Goal: Information Seeking & Learning: Learn about a topic

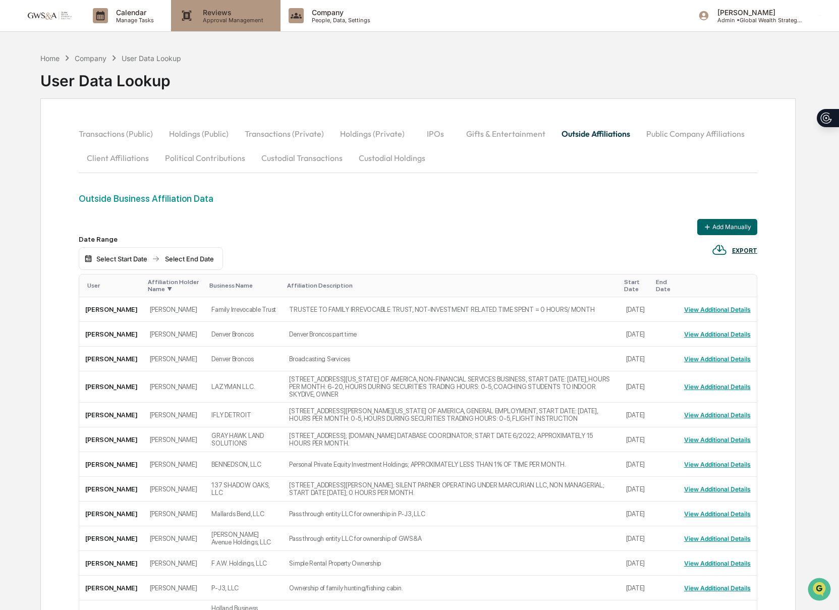
click at [220, 14] on p "Reviews" at bounding box center [232, 12] width 74 height 9
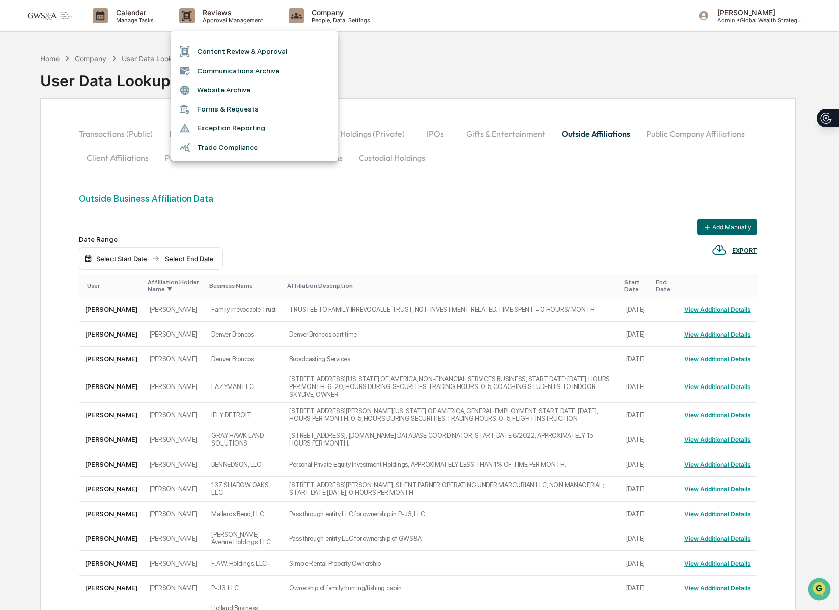
click at [252, 75] on li "Communications Archive" at bounding box center [254, 70] width 166 height 19
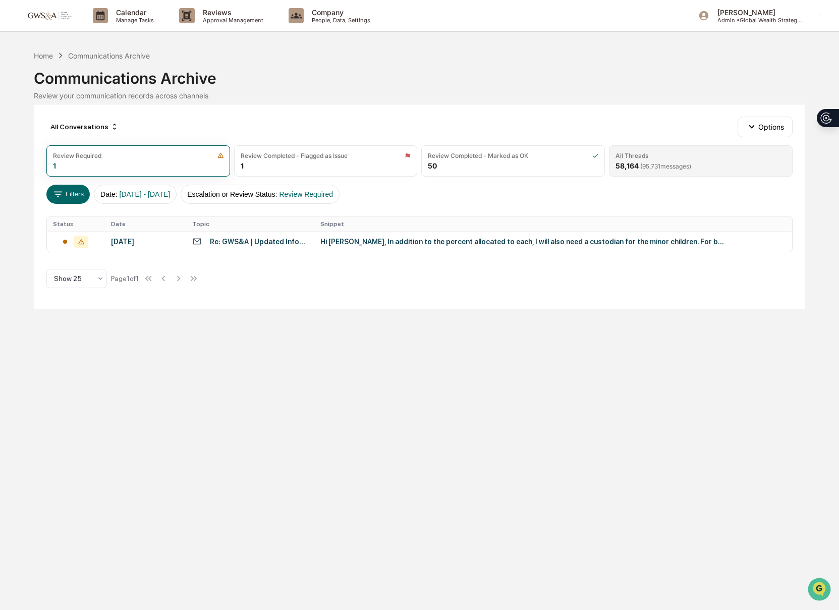
click at [649, 167] on span "( 95,731 messages)" at bounding box center [665, 166] width 51 height 8
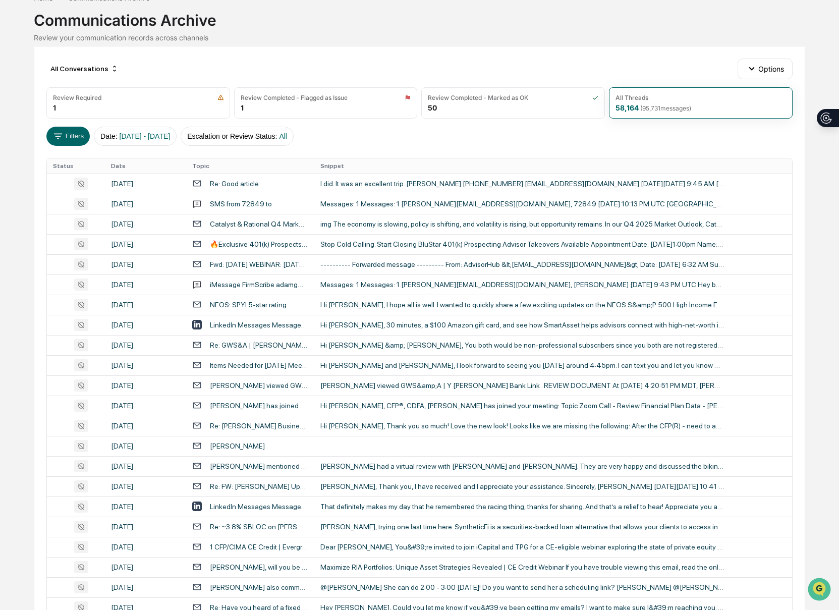
scroll to position [53, 0]
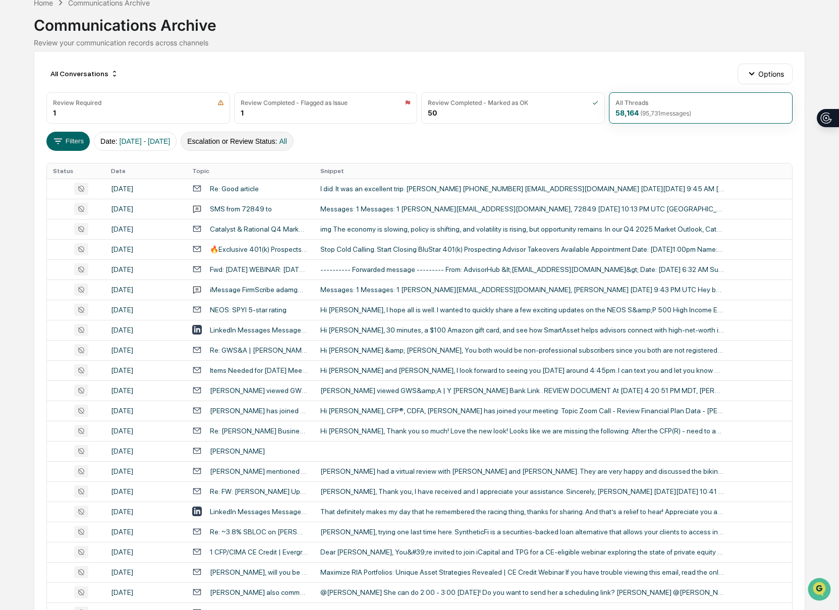
drag, startPoint x: 288, startPoint y: 153, endPoint x: 285, endPoint y: 145, distance: 8.8
click at [288, 153] on div "All Conversations Options Review Required 1 Review Completed - Flagged as Issue…" at bounding box center [420, 396] width 772 height 690
click at [285, 145] on button "Escalation or Review Status : All" at bounding box center [237, 141] width 113 height 19
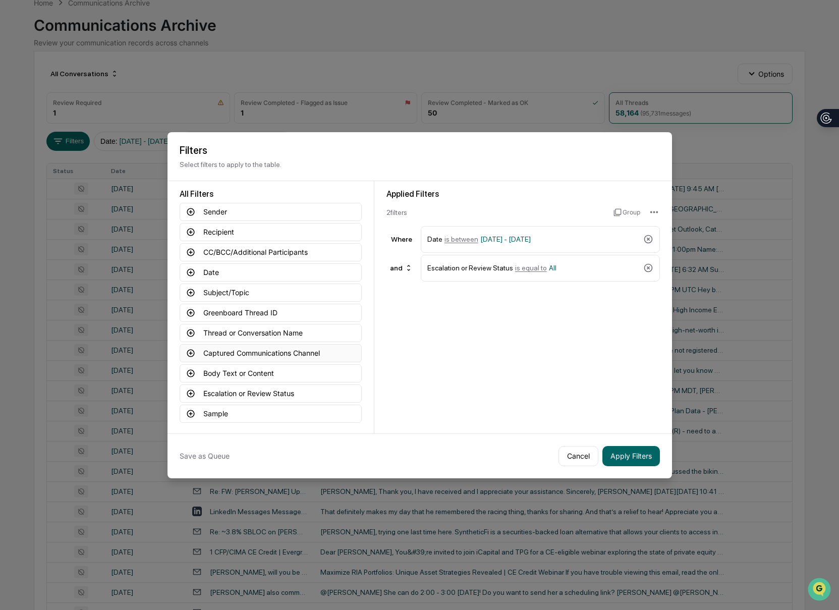
click at [250, 352] on button "Captured Communications Channel" at bounding box center [271, 353] width 182 height 18
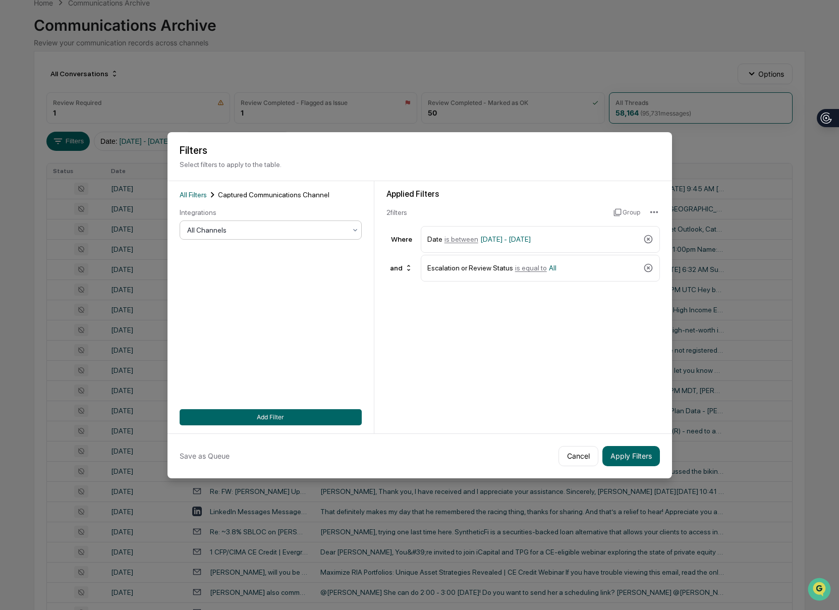
click at [217, 225] on div at bounding box center [266, 230] width 159 height 10
click at [223, 292] on div "SMS" at bounding box center [270, 295] width 181 height 20
click at [318, 419] on button "Add Filter" at bounding box center [271, 417] width 182 height 16
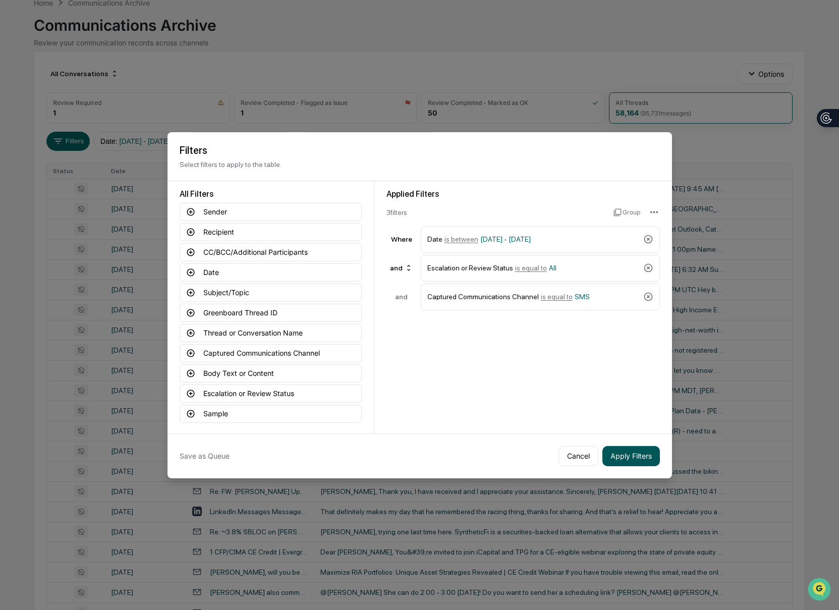
click at [624, 463] on button "Apply Filters" at bounding box center [631, 456] width 58 height 20
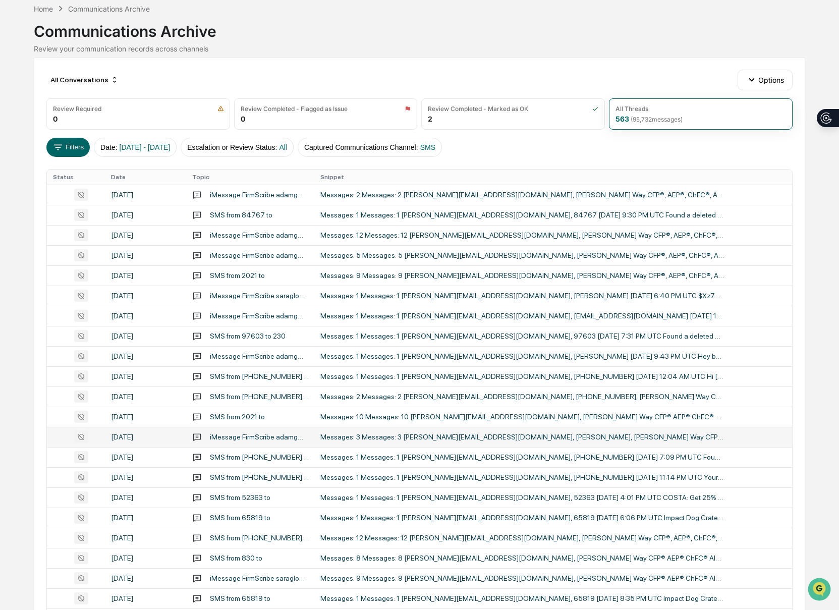
scroll to position [39, 0]
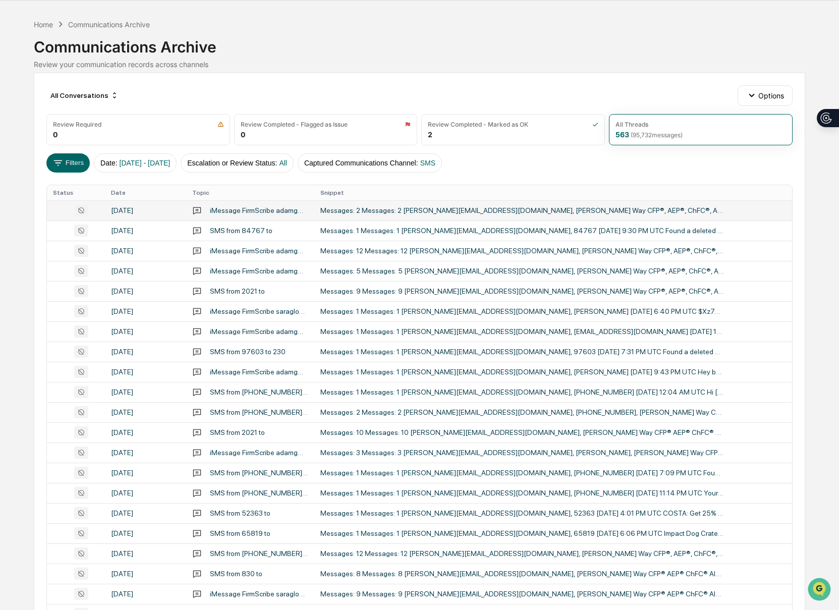
click at [392, 213] on td "Messages: 2 Messages: 2 [PERSON_NAME][EMAIL_ADDRESS][DOMAIN_NAME], [PERSON_NAME…" at bounding box center [553, 210] width 478 height 20
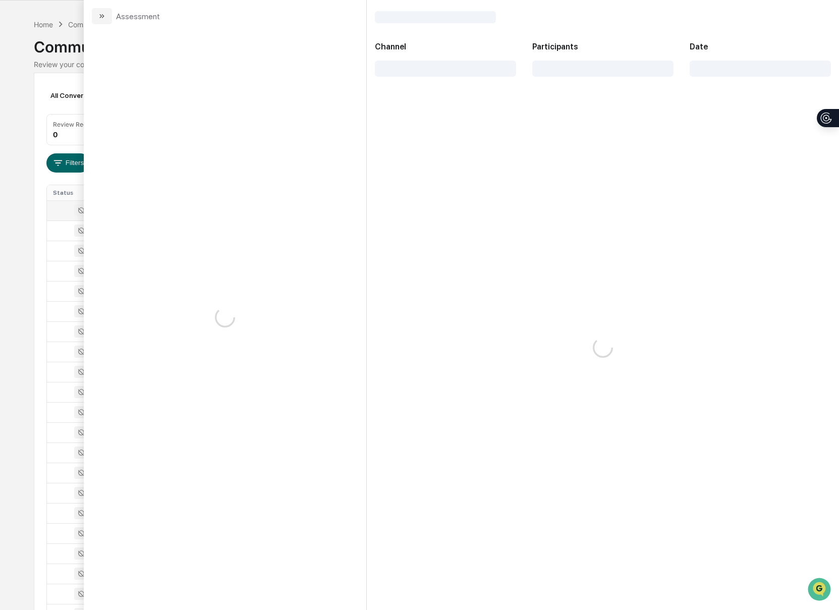
scroll to position [34, 0]
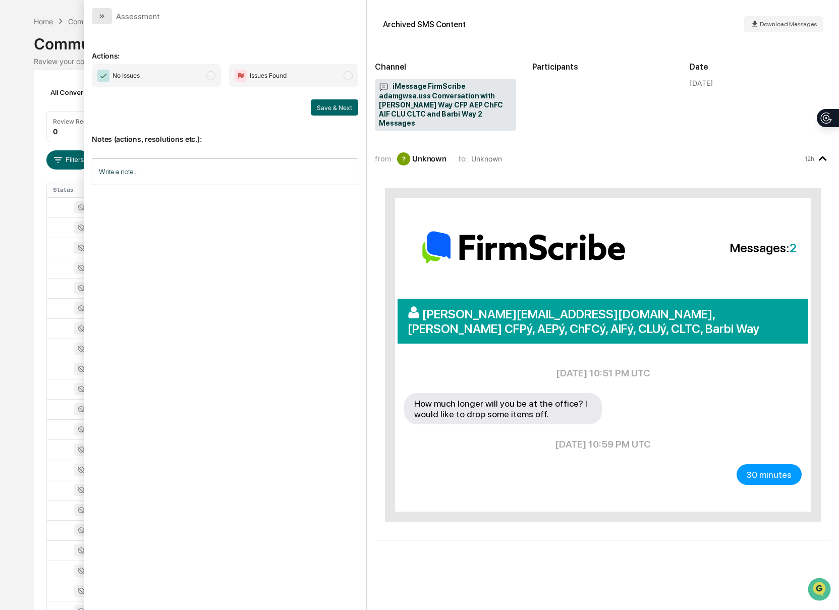
click at [102, 20] on icon "modal" at bounding box center [102, 16] width 8 height 8
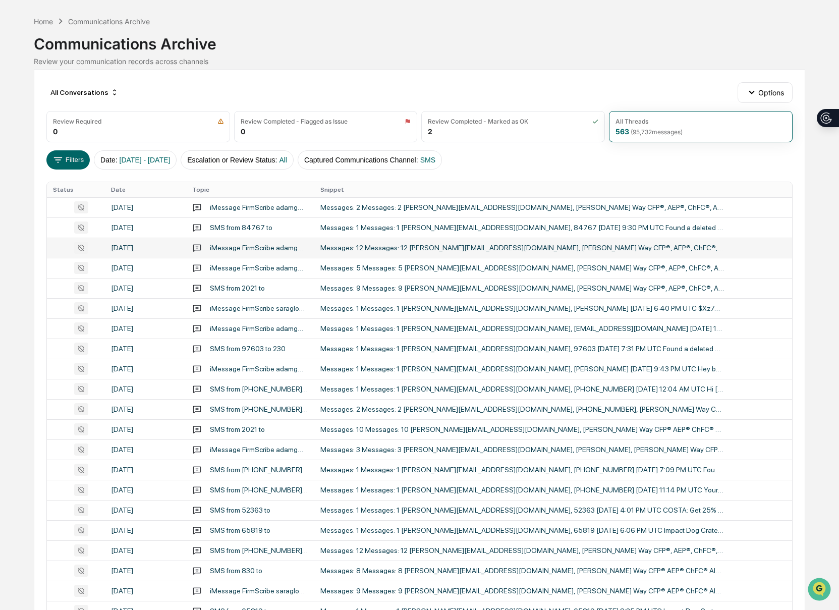
click at [385, 247] on div "Messages: 12 Messages: 12 [PERSON_NAME][EMAIL_ADDRESS][DOMAIN_NAME], [PERSON_NA…" at bounding box center [522, 248] width 404 height 8
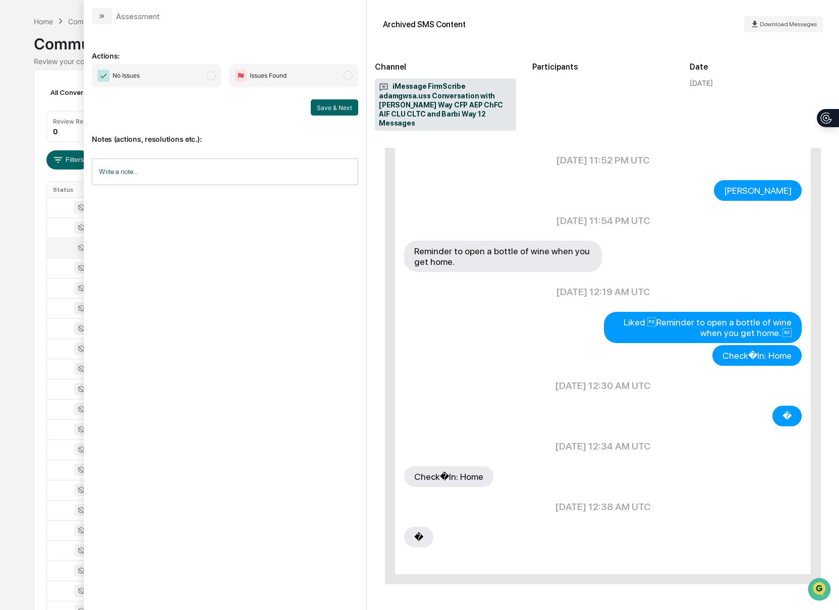
scroll to position [571, 0]
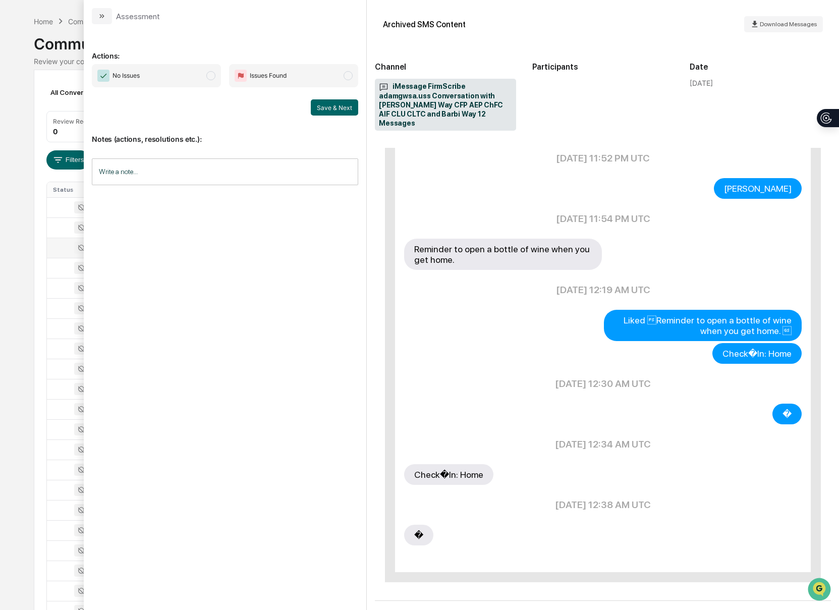
drag, startPoint x: 97, startPoint y: 18, endPoint x: 98, endPoint y: 25, distance: 7.2
click at [97, 18] on button "modal" at bounding box center [102, 16] width 20 height 16
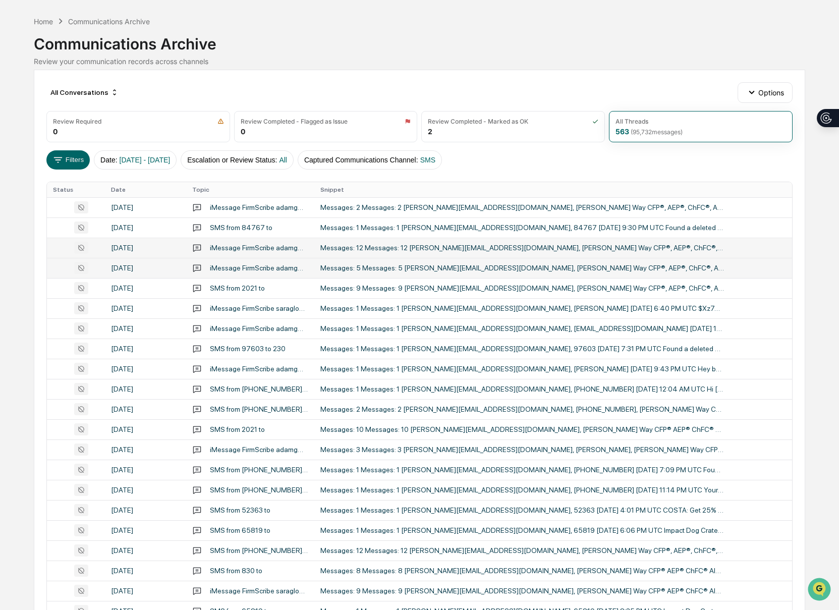
click at [351, 271] on div "Messages: 5 Messages: 5 [PERSON_NAME][EMAIL_ADDRESS][DOMAIN_NAME], [PERSON_NAME…" at bounding box center [522, 268] width 404 height 8
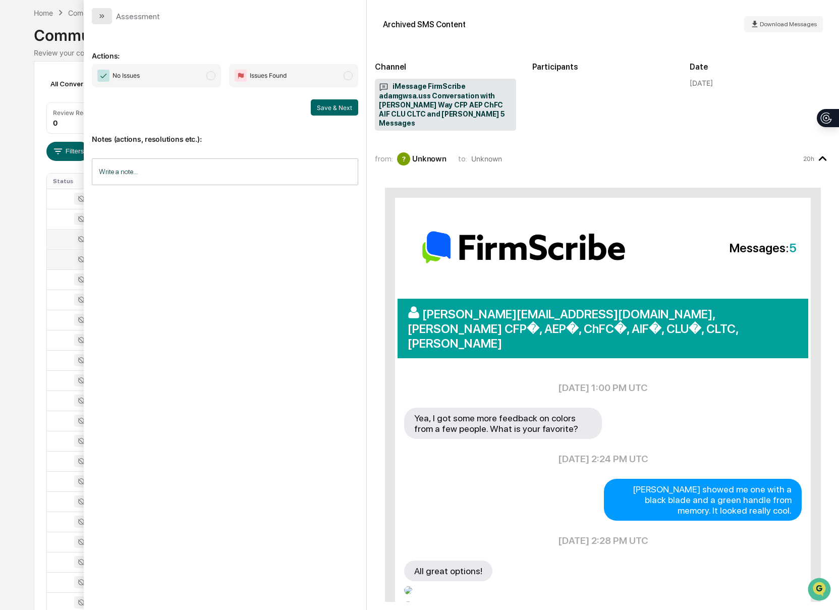
click at [103, 14] on icon "modal" at bounding box center [102, 16] width 8 height 8
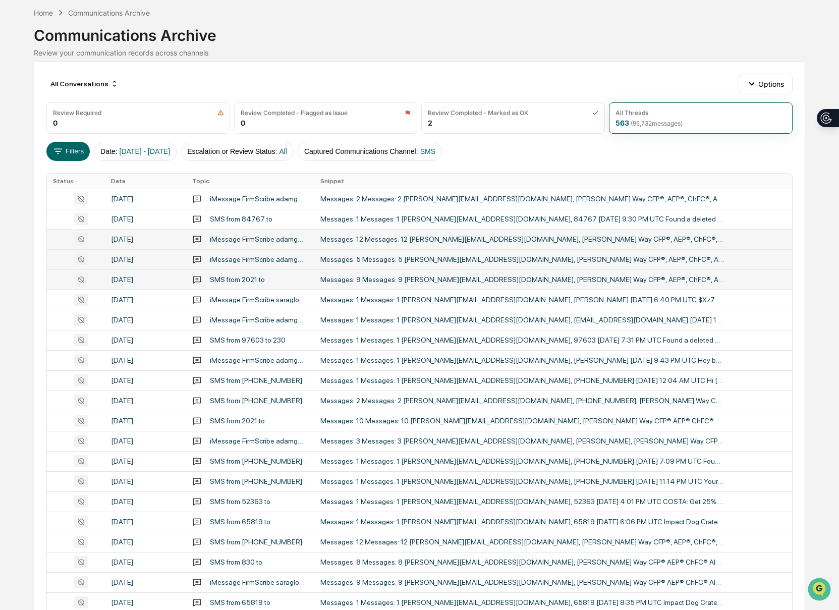
click at [492, 279] on div "Messages: 9 Messages: 9 [PERSON_NAME][EMAIL_ADDRESS][DOMAIN_NAME], [PERSON_NAME…" at bounding box center [522, 279] width 404 height 8
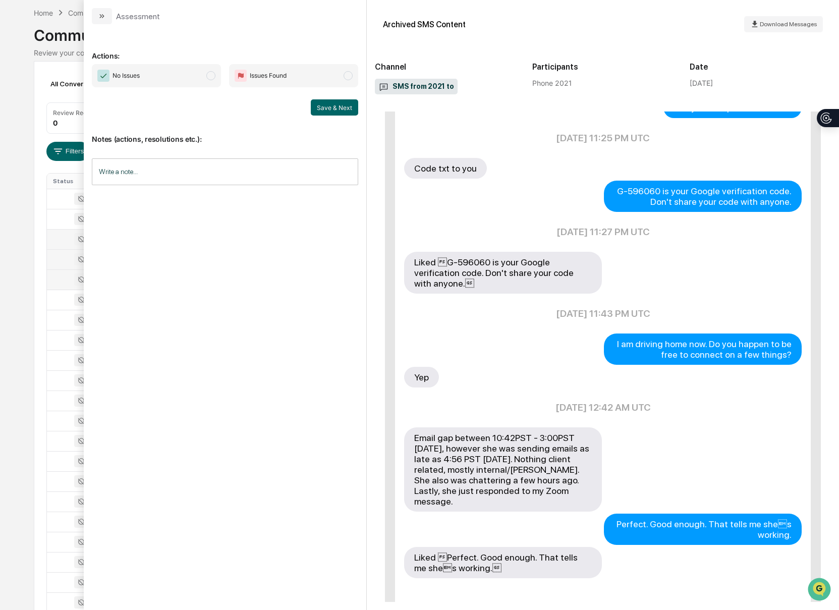
scroll to position [289, 0]
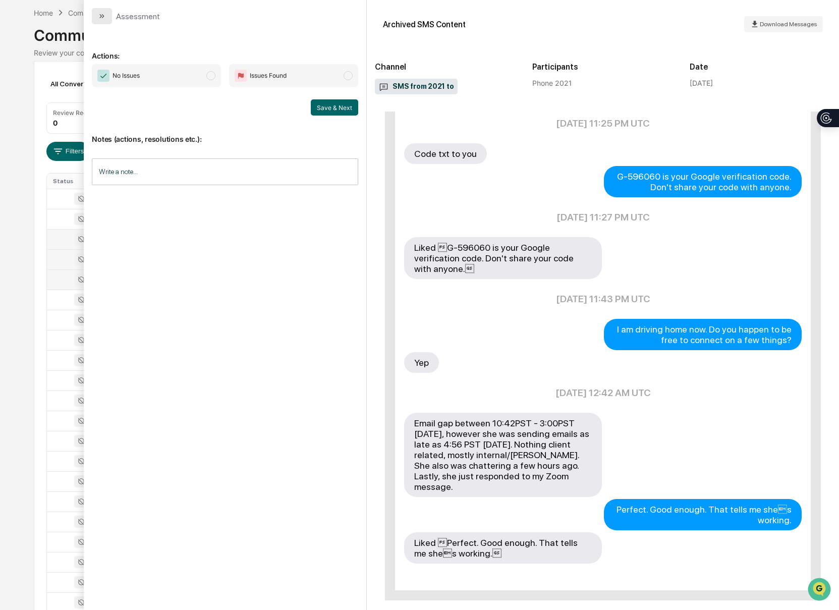
click at [102, 17] on icon "modal" at bounding box center [102, 16] width 8 height 8
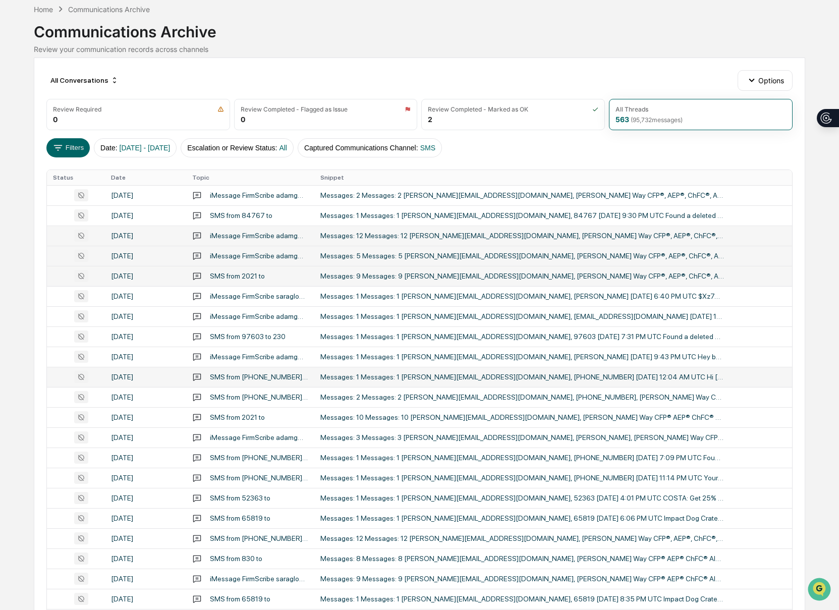
scroll to position [48, 0]
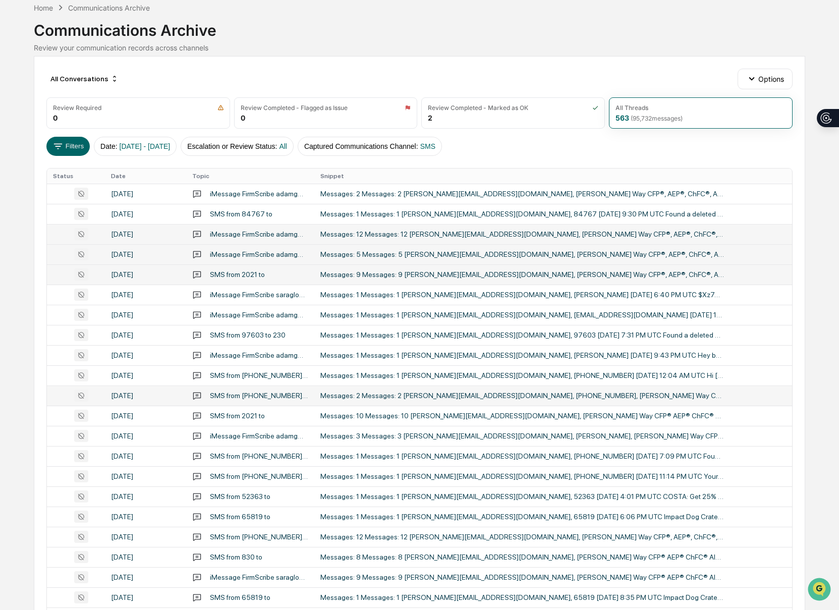
click at [612, 400] on div "Messages: 2 Messages: 2 [PERSON_NAME][EMAIL_ADDRESS][DOMAIN_NAME], [PHONE_NUMBE…" at bounding box center [522, 395] width 404 height 8
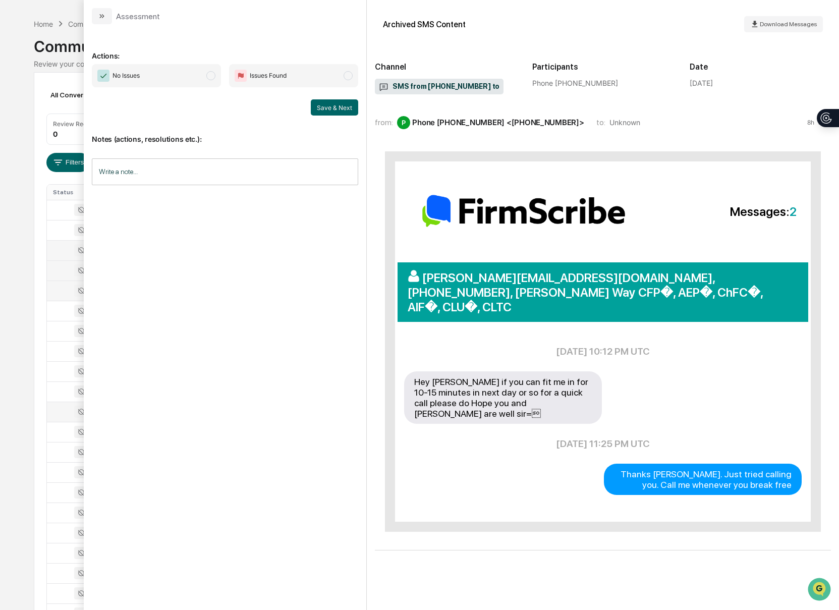
scroll to position [30, 0]
click at [96, 19] on button "modal" at bounding box center [102, 16] width 20 height 16
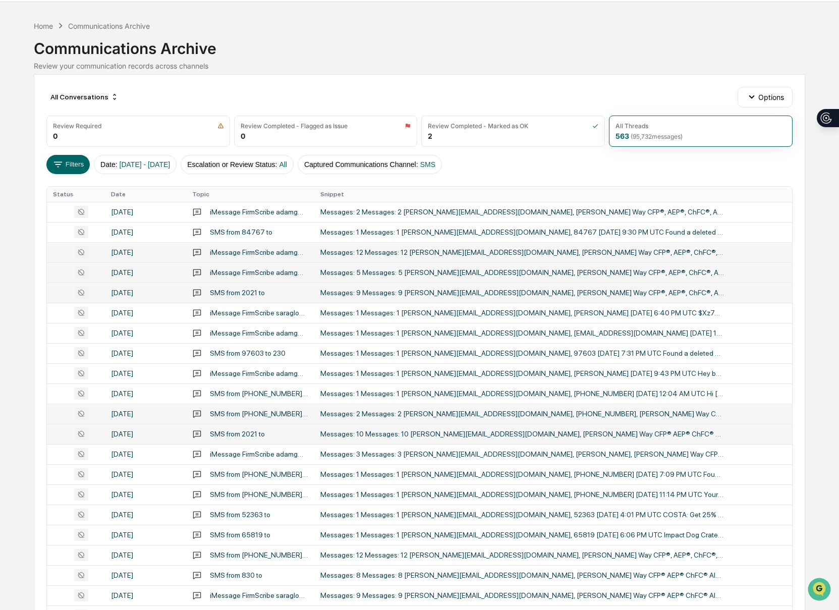
click at [461, 434] on div "Messages: 10 Messages: 10 [PERSON_NAME][EMAIL_ADDRESS][DOMAIN_NAME], [PERSON_NA…" at bounding box center [522, 434] width 404 height 8
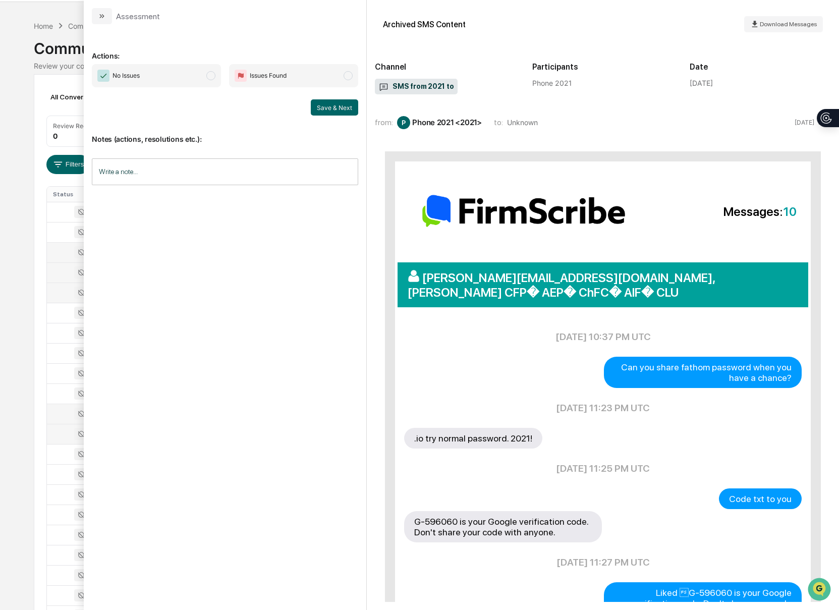
scroll to position [366, 0]
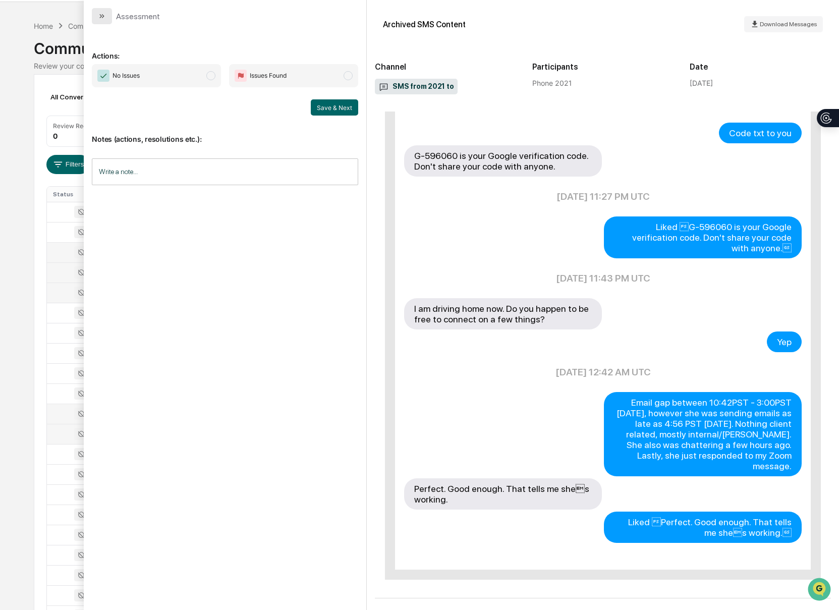
click at [98, 20] on icon "modal" at bounding box center [102, 16] width 8 height 8
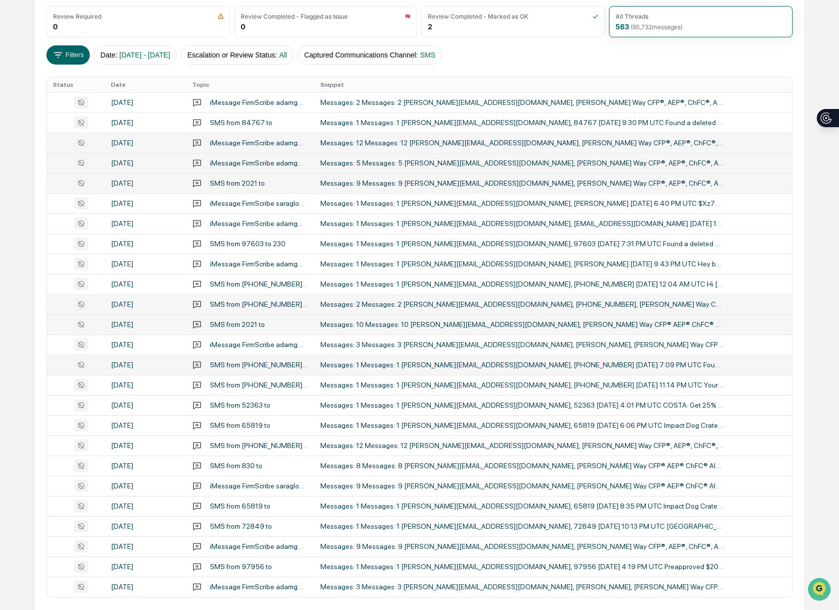
scroll to position [141, 0]
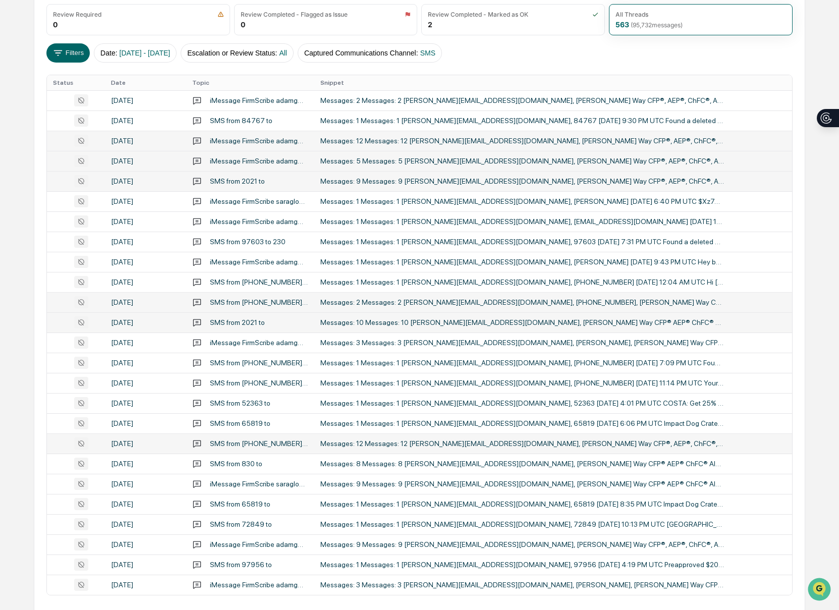
click at [603, 445] on div "Messages: 12 Messages: 12 [PERSON_NAME][EMAIL_ADDRESS][DOMAIN_NAME], [PERSON_NA…" at bounding box center [522, 443] width 404 height 8
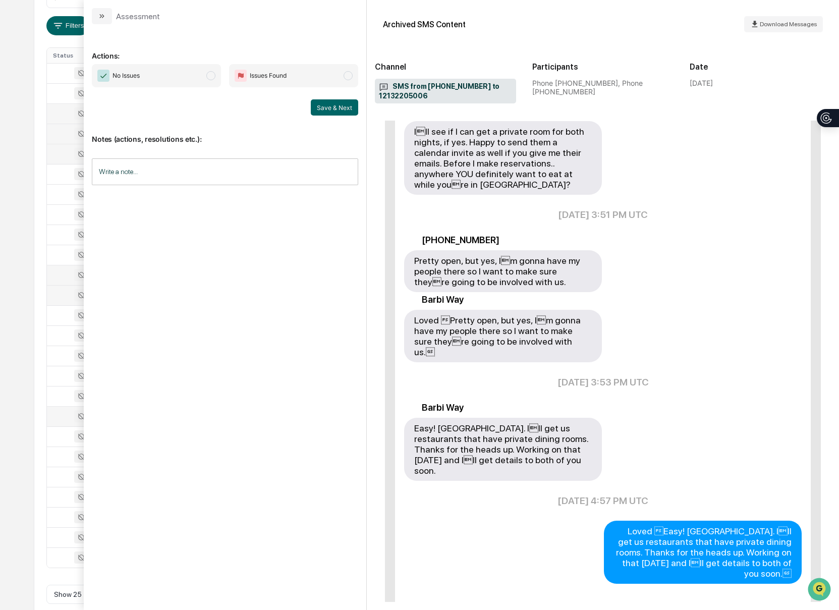
scroll to position [169, 0]
click at [105, 15] on icon "modal" at bounding box center [102, 16] width 8 height 8
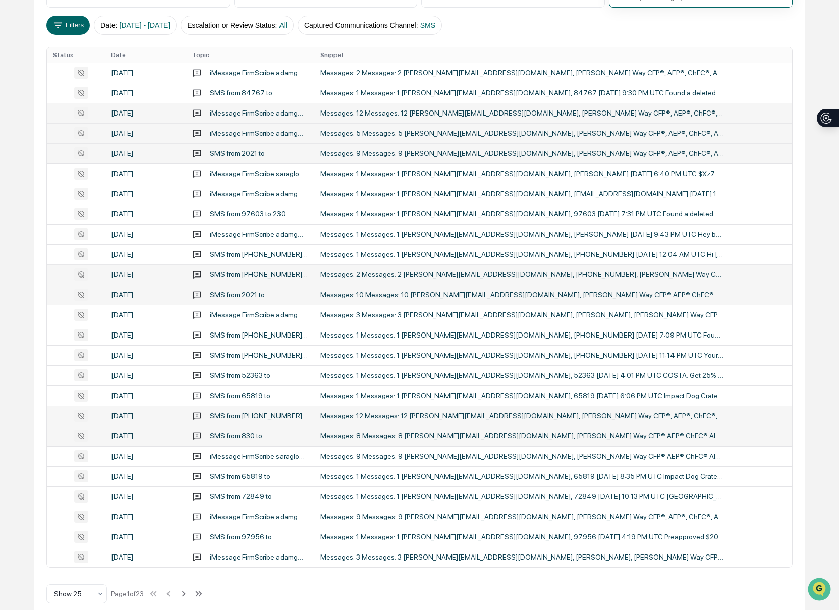
click at [527, 443] on td "Messages: 8 Messages: 8 [PERSON_NAME][EMAIL_ADDRESS][DOMAIN_NAME], [PERSON_NAME…" at bounding box center [553, 436] width 478 height 20
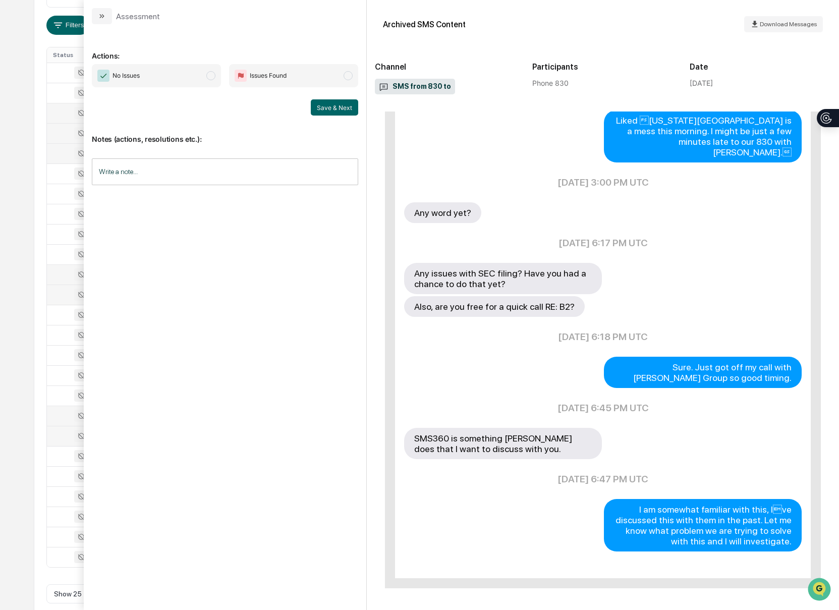
scroll to position [333, 0]
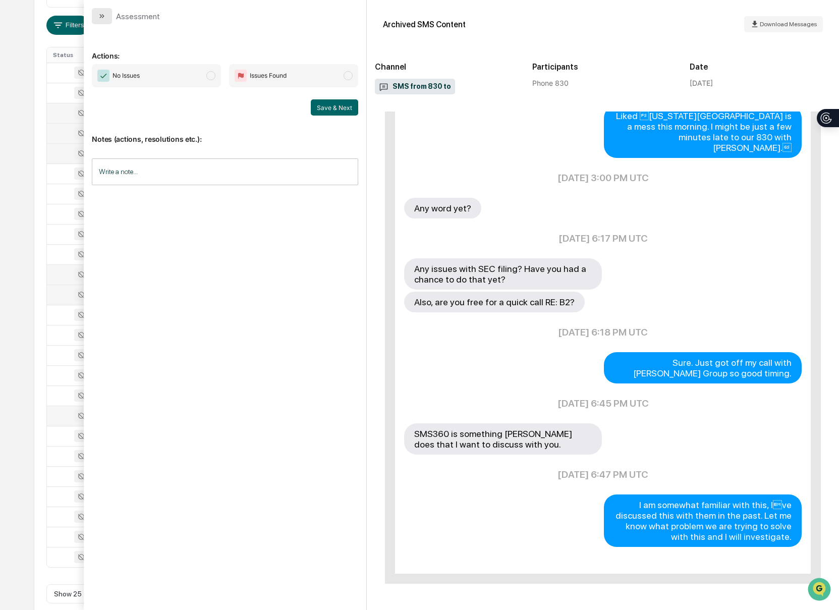
click at [105, 22] on button "modal" at bounding box center [102, 16] width 20 height 16
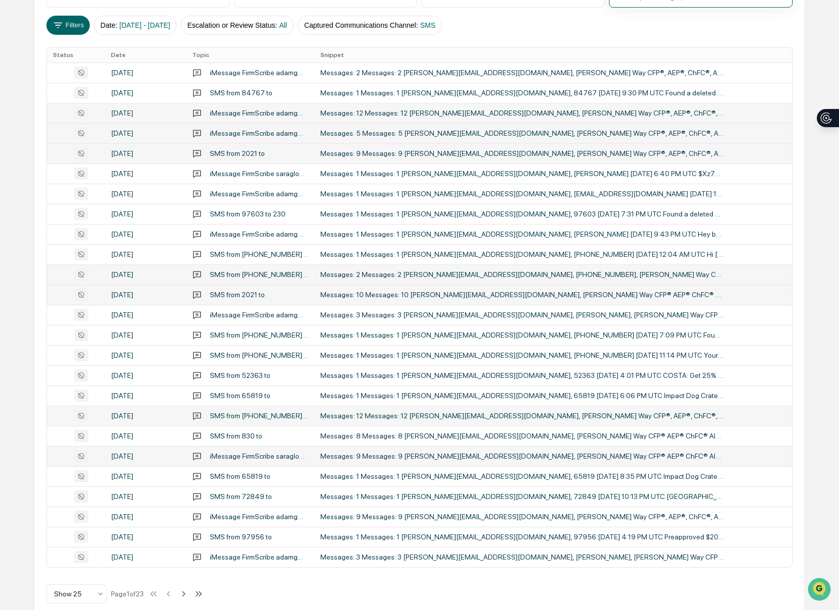
click at [635, 453] on div "Messages: 9 Messages: 9 [PERSON_NAME][EMAIL_ADDRESS][DOMAIN_NAME], [PERSON_NAME…" at bounding box center [522, 456] width 404 height 8
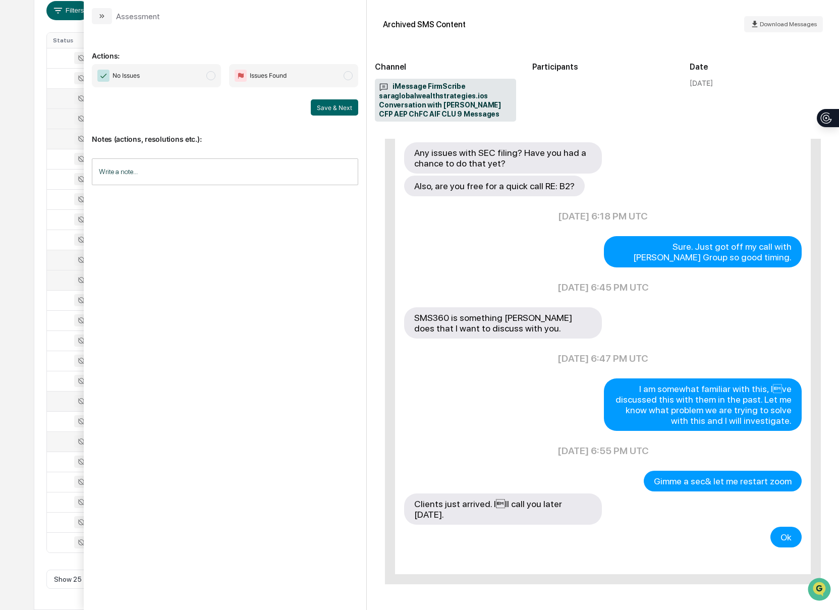
scroll to position [180, 0]
click at [99, 20] on button "modal" at bounding box center [102, 16] width 20 height 16
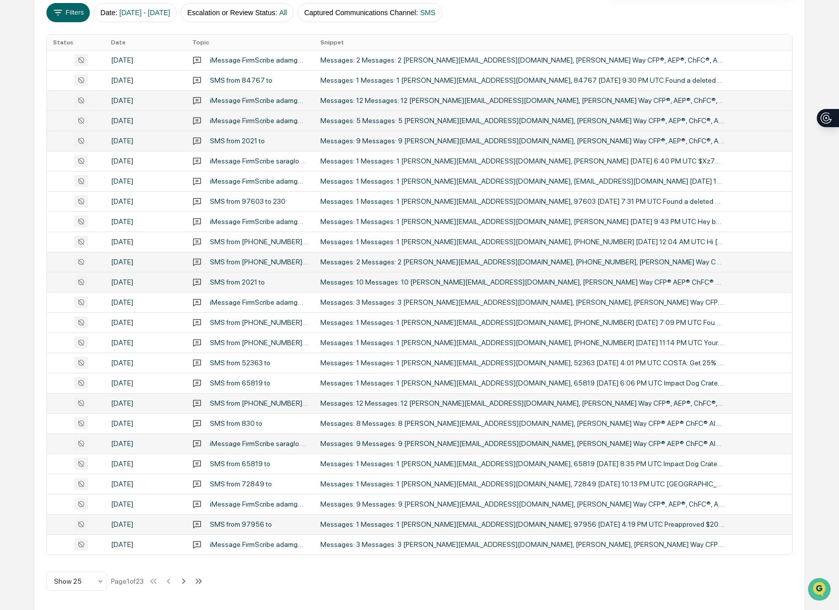
scroll to position [184, 0]
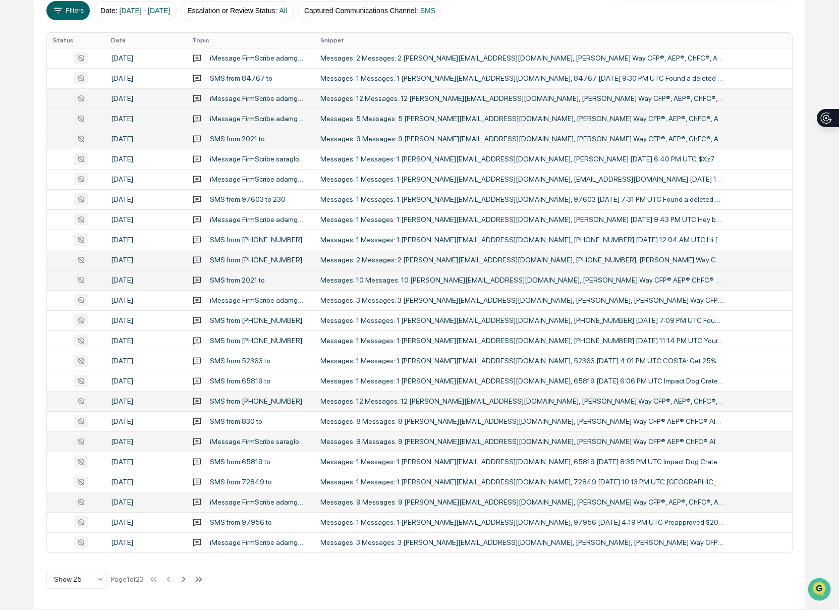
click at [594, 503] on div "Messages: 9 Messages: 9 [PERSON_NAME][EMAIL_ADDRESS][DOMAIN_NAME], [PERSON_NAME…" at bounding box center [522, 502] width 404 height 8
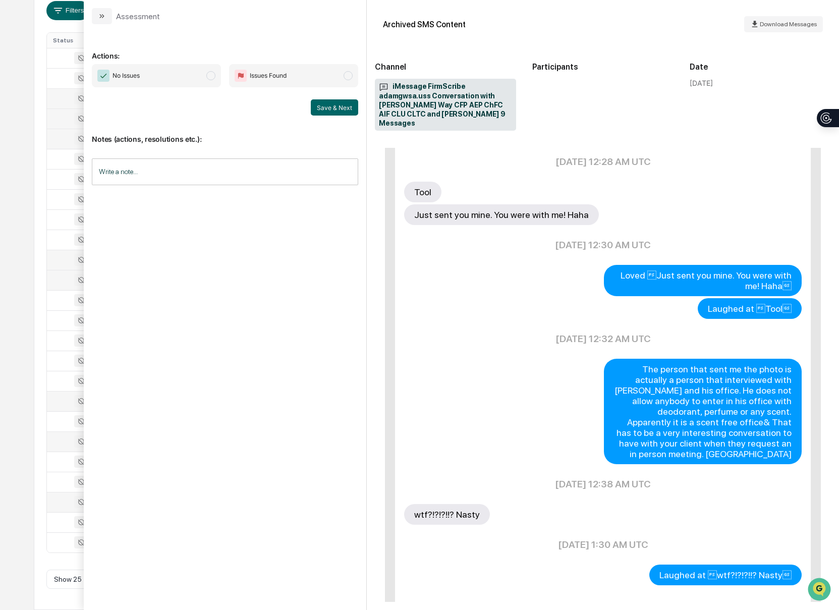
scroll to position [436, 0]
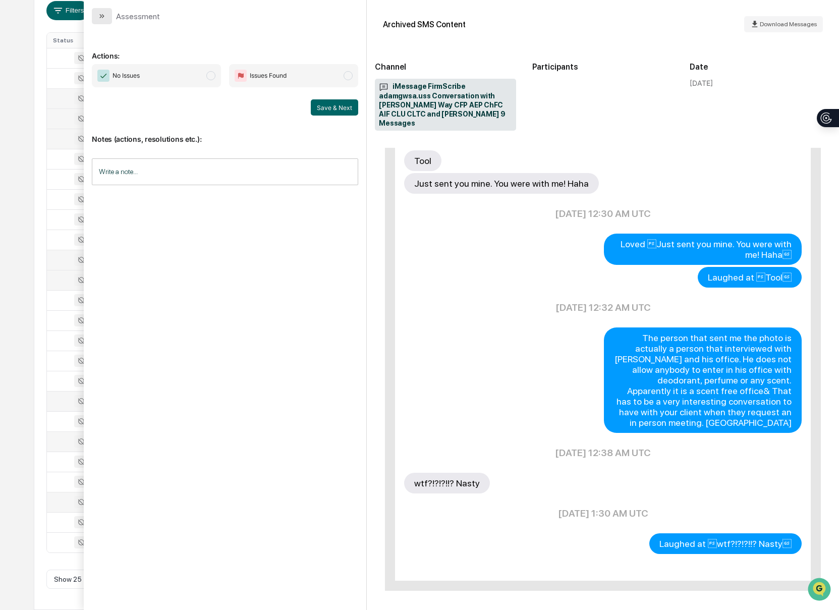
click at [104, 21] on button "modal" at bounding box center [102, 16] width 20 height 16
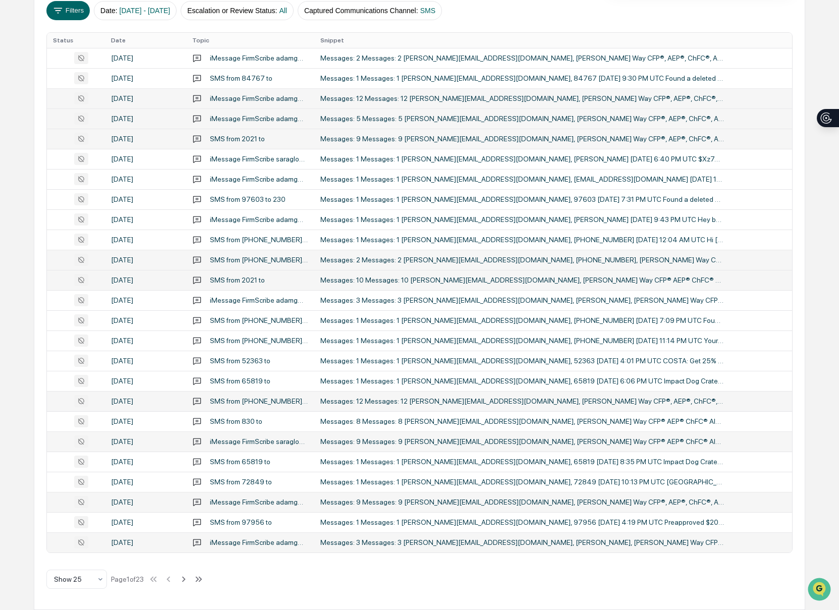
click at [215, 539] on div "iMessage FirmScribe adamgwsa.uss Conversation with [PERSON_NAME] and [PERSON_NA…" at bounding box center [259, 542] width 98 height 8
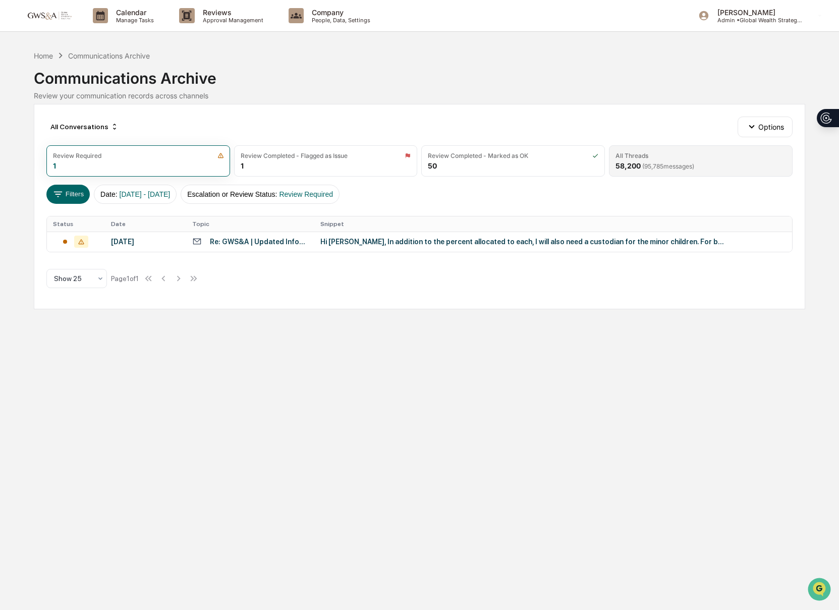
click at [660, 167] on span "( 95,785 messages)" at bounding box center [668, 166] width 52 height 8
